Goal: Navigation & Orientation: Find specific page/section

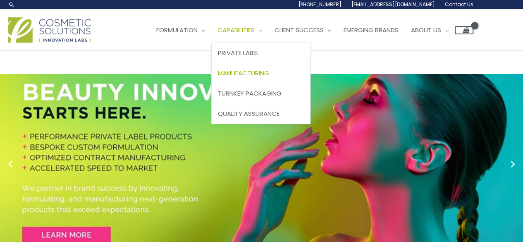
click at [257, 74] on span "Manufacturing" at bounding box center [243, 73] width 51 height 9
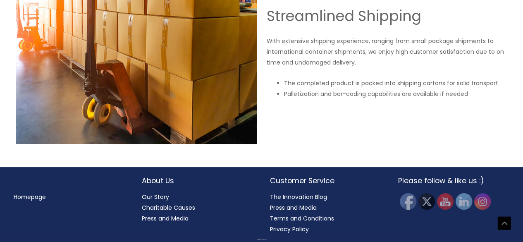
scroll to position [1524, 0]
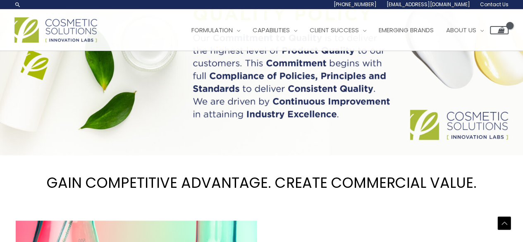
scroll to position [587, 0]
